Goal: Task Accomplishment & Management: Manage account settings

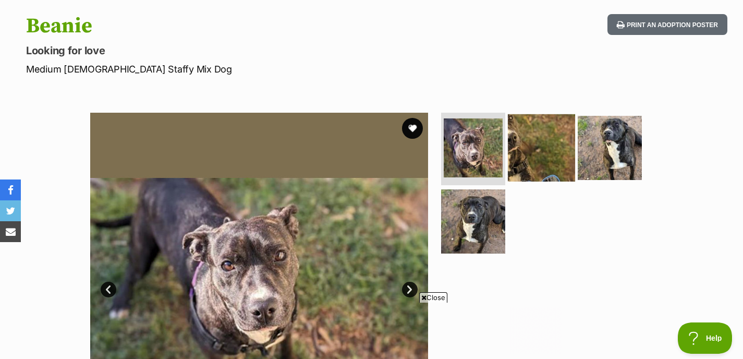
click at [527, 152] on img at bounding box center [541, 147] width 67 height 67
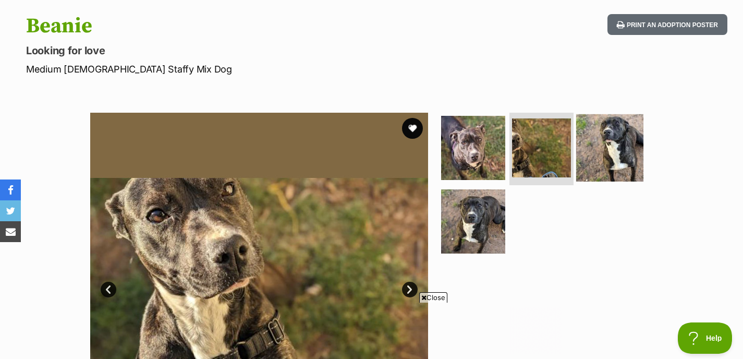
click at [595, 150] on img at bounding box center [609, 147] width 67 height 67
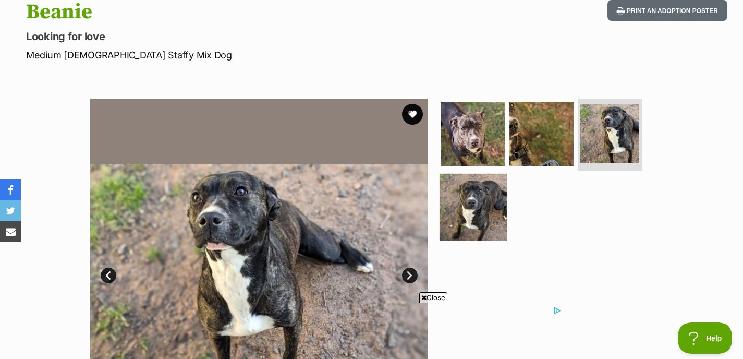
click at [476, 215] on img at bounding box center [473, 207] width 67 height 67
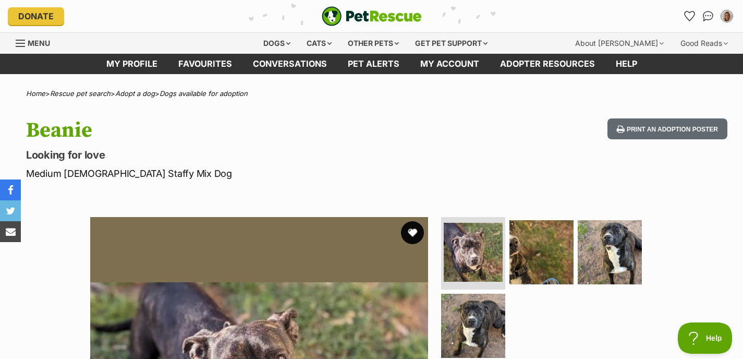
click at [415, 227] on button "favourite" at bounding box center [412, 232] width 23 height 23
click at [687, 14] on icon "Favourites" at bounding box center [689, 16] width 13 height 12
